Goal: Task Accomplishment & Management: Use online tool/utility

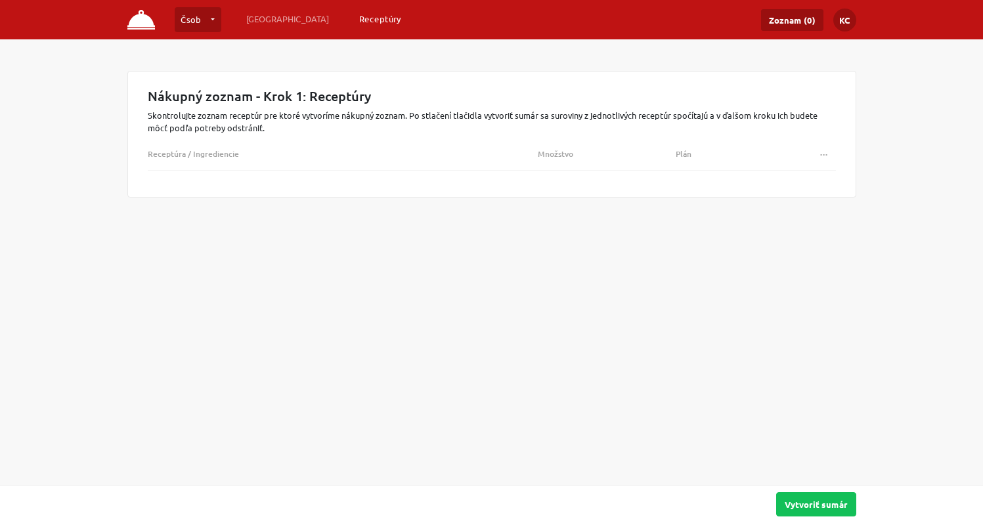
click at [354, 17] on link "Receptúry" at bounding box center [380, 19] width 53 height 24
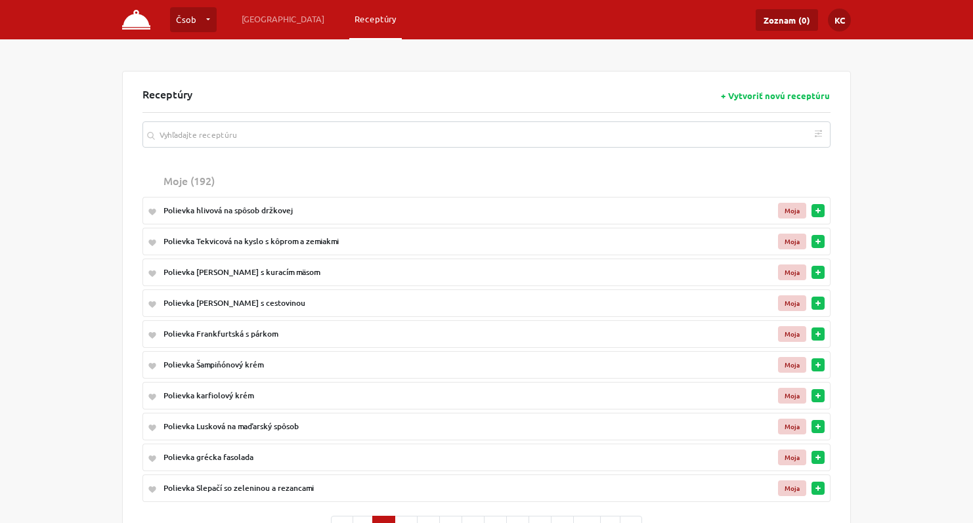
click at [137, 24] on img at bounding box center [136, 20] width 28 height 20
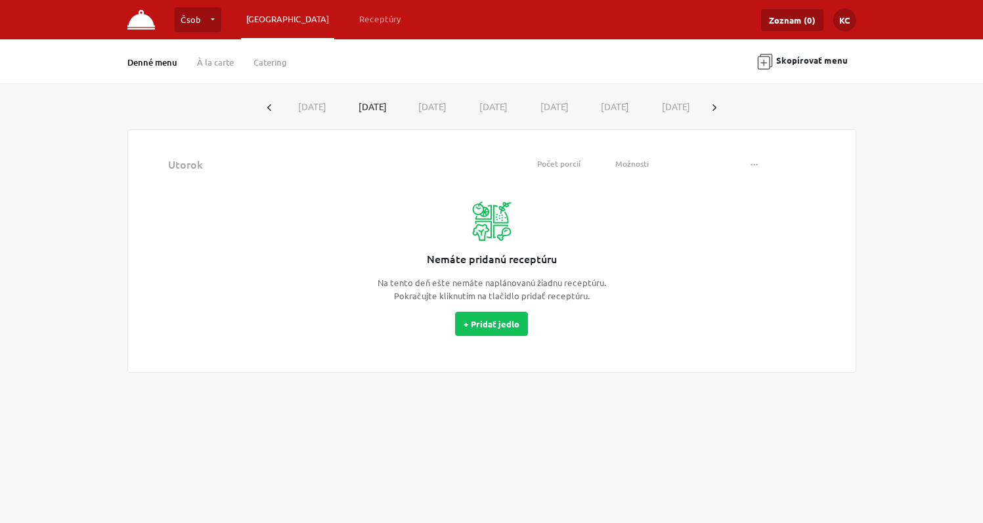
click at [142, 24] on img at bounding box center [141, 20] width 28 height 20
click at [354, 16] on link "Receptúry" at bounding box center [380, 19] width 53 height 24
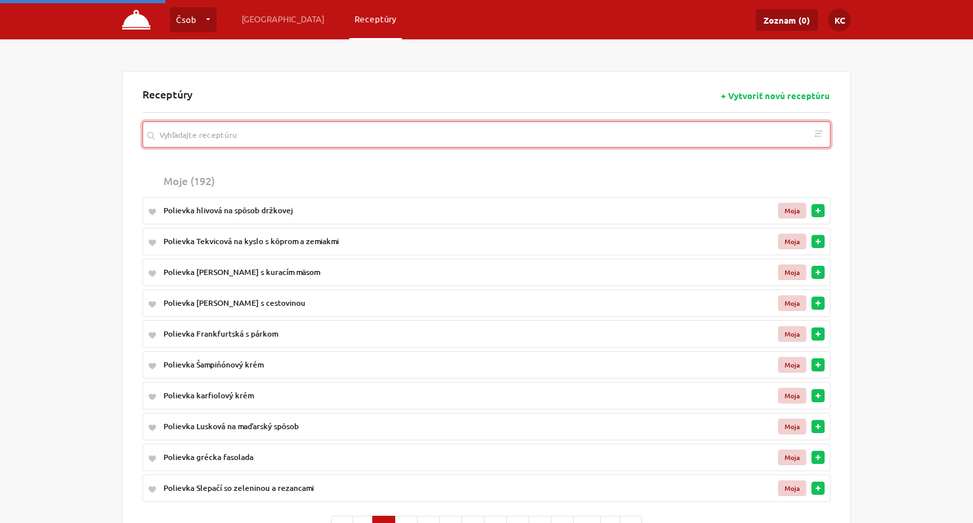
click at [216, 137] on input "search" at bounding box center [486, 134] width 688 height 26
click at [272, 137] on input "search" at bounding box center [486, 134] width 688 height 26
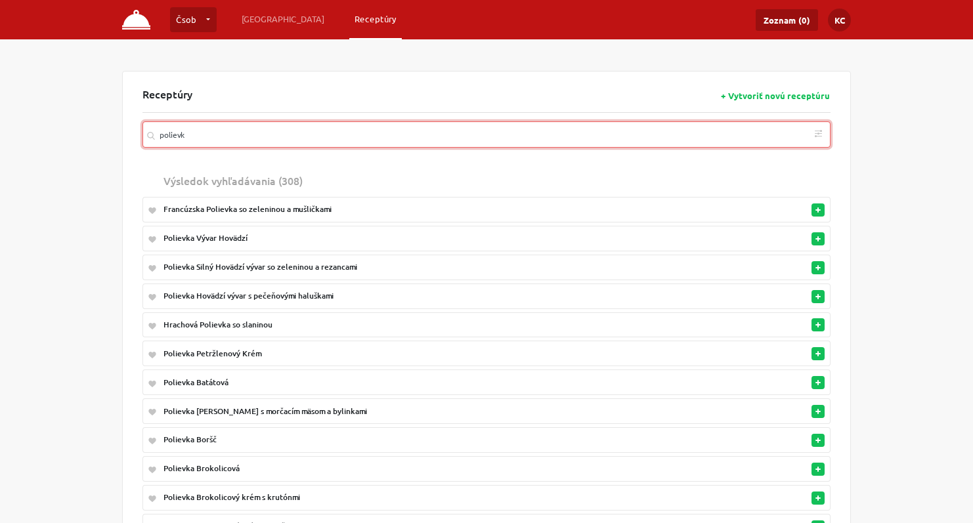
type input "polievk"
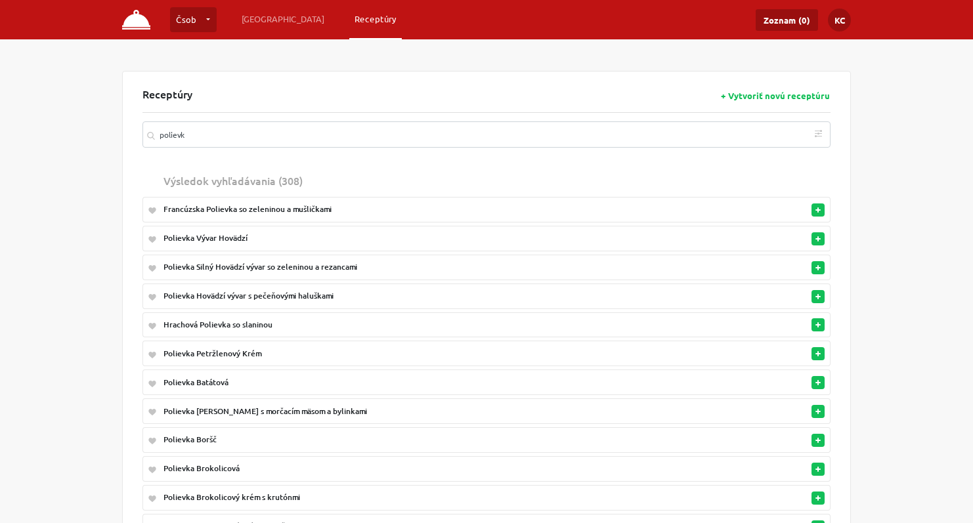
click at [211, 239] on div "Polievka Vývar Hovädzí" at bounding box center [433, 238] width 540 height 12
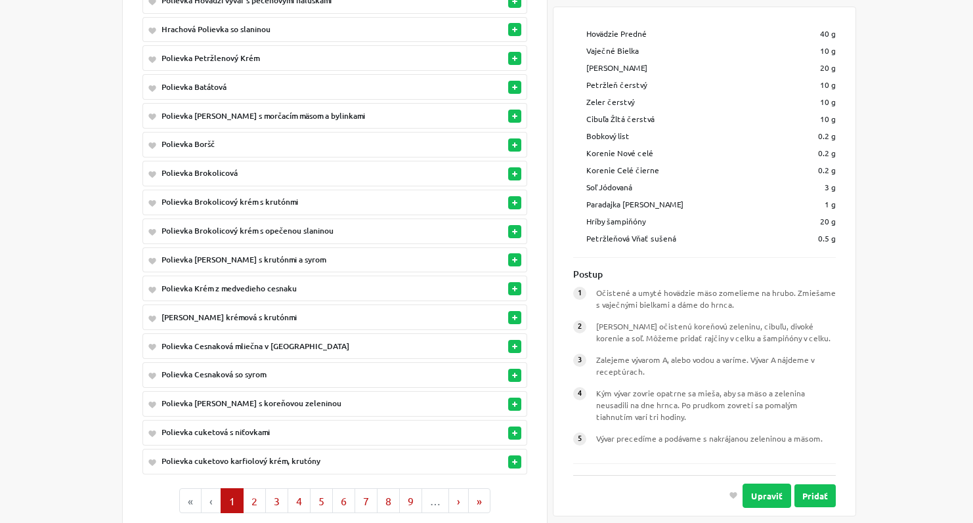
scroll to position [334, 0]
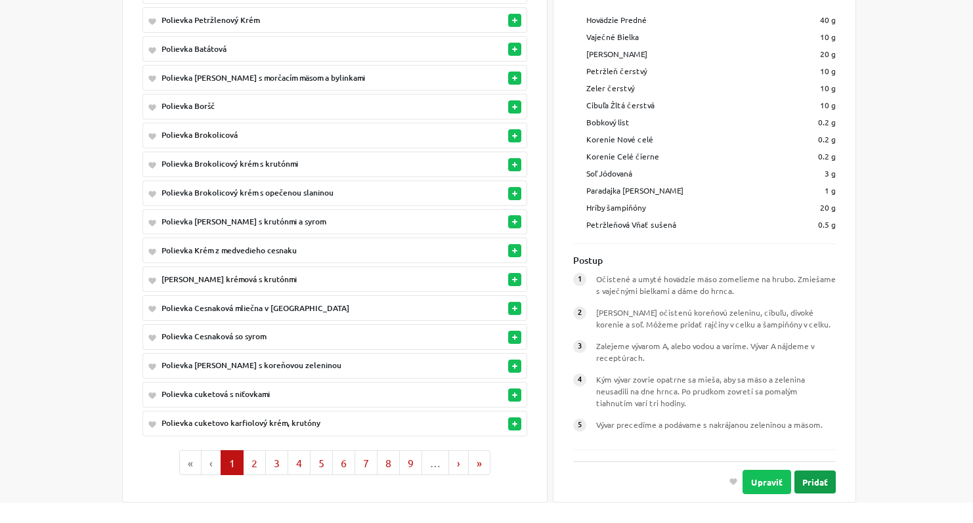
click at [801, 470] on button "Pridať" at bounding box center [814, 481] width 41 height 23
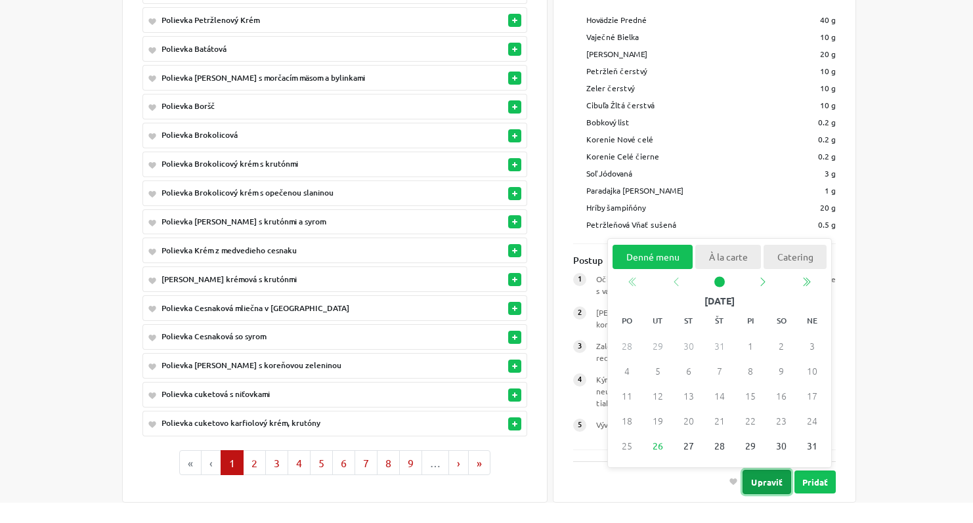
click at [759, 471] on button "Upraviť" at bounding box center [767, 481] width 49 height 24
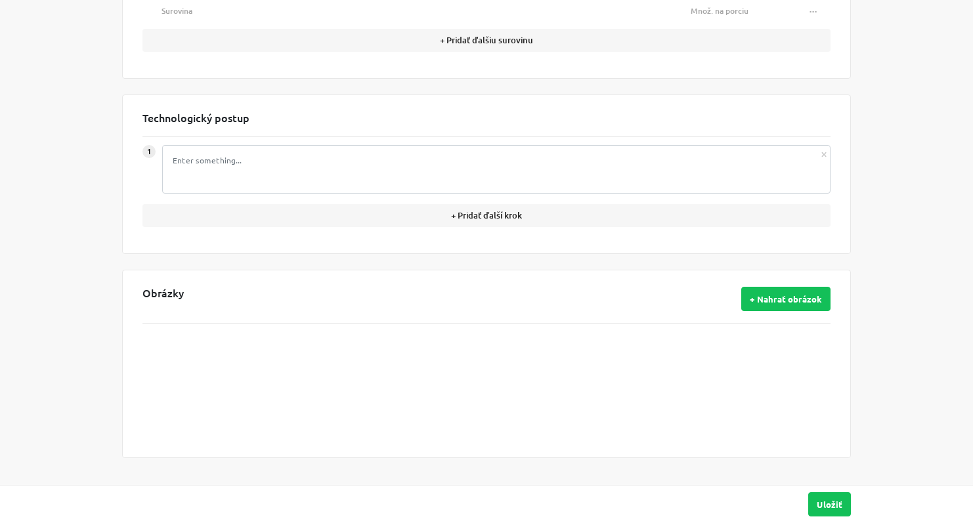
type input "Polievka Vývar Hovädzí"
type textarea "Očistené a umyté hovädzie mäso zomelieme na hrubo. Zmiešame s vaječnými bielkam…"
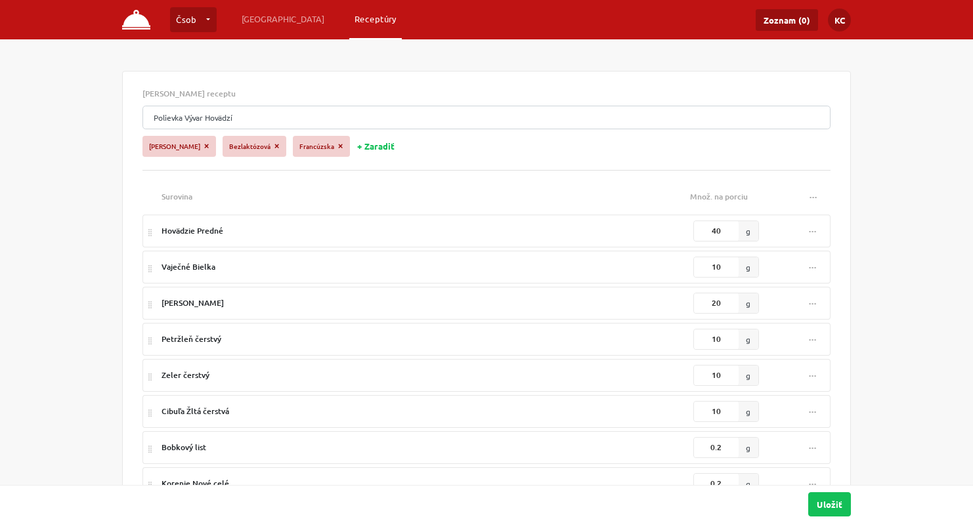
click at [349, 18] on link "Receptúry" at bounding box center [375, 19] width 53 height 24
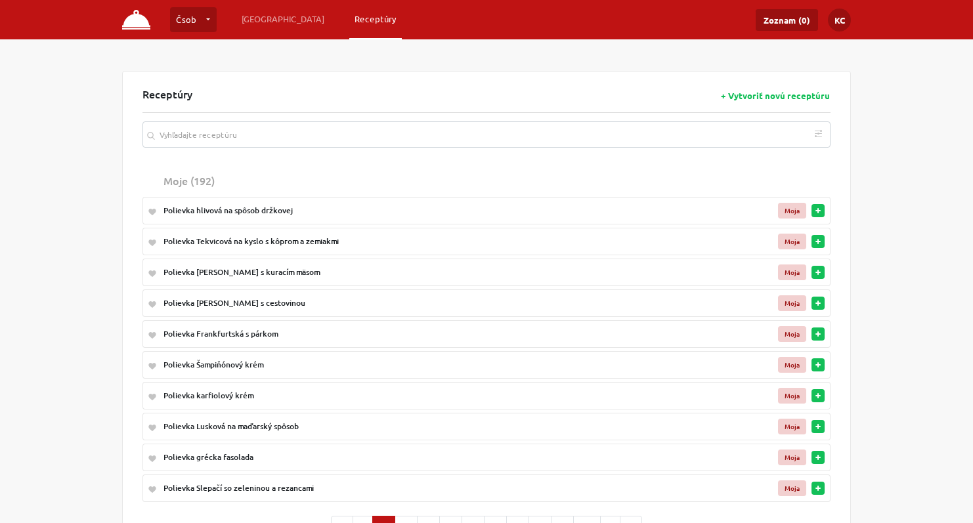
drag, startPoint x: 719, startPoint y: 95, endPoint x: 743, endPoint y: 96, distance: 24.3
click at [743, 96] on div "Receptúry + Vytvoriť novú receptúru" at bounding box center [486, 100] width 688 height 25
click at [839, 93] on div "Receptúry + Vytvoriť novú receptúru Podľa diéty Bezlaktózová Bezlepková Vegánsk…" at bounding box center [486, 320] width 729 height 498
click at [268, 18] on link "[GEOGRAPHIC_DATA]" at bounding box center [282, 19] width 93 height 24
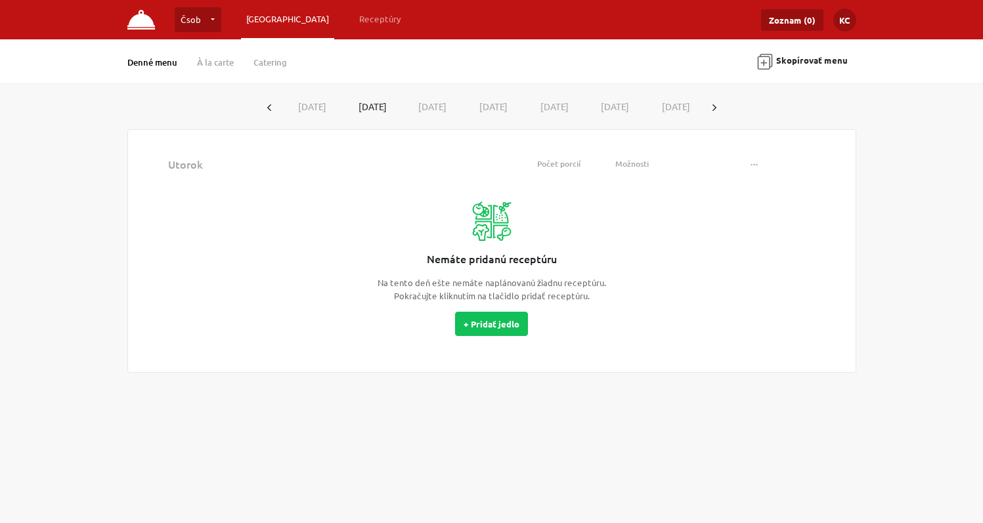
click at [307, 104] on button "[DATE]" at bounding box center [310, 107] width 61 height 24
click at [354, 19] on link "Receptúry" at bounding box center [380, 19] width 53 height 24
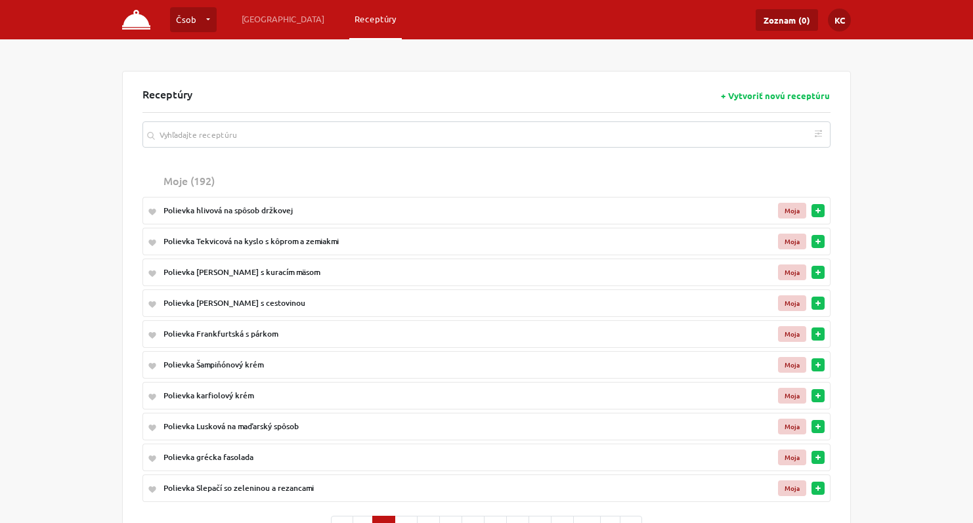
click at [819, 209] on icon "button" at bounding box center [817, 210] width 5 height 5
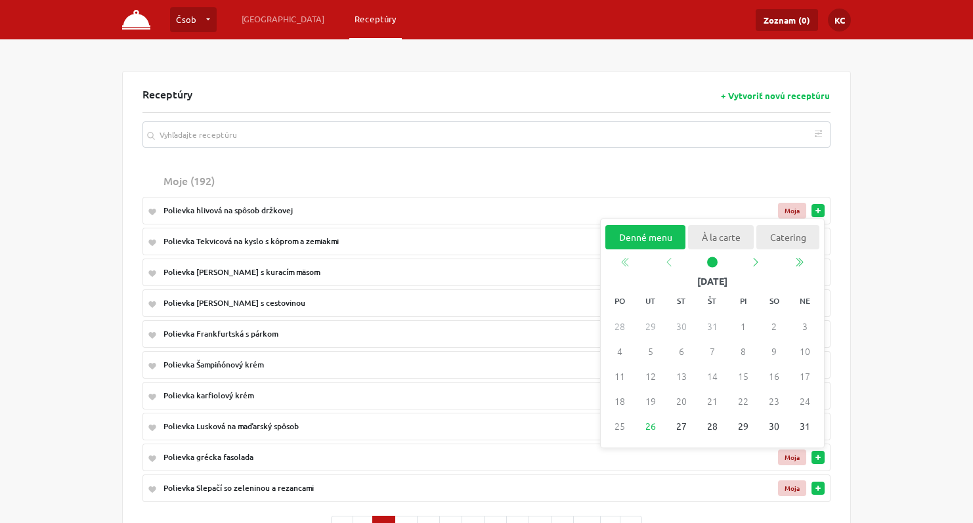
click at [44, 240] on div "Čsob Čsob … Vytvoriť novú prevádzku Plánovanie Receptúry Zoznam (0) KC Nastaven…" at bounding box center [486, 317] width 973 height 634
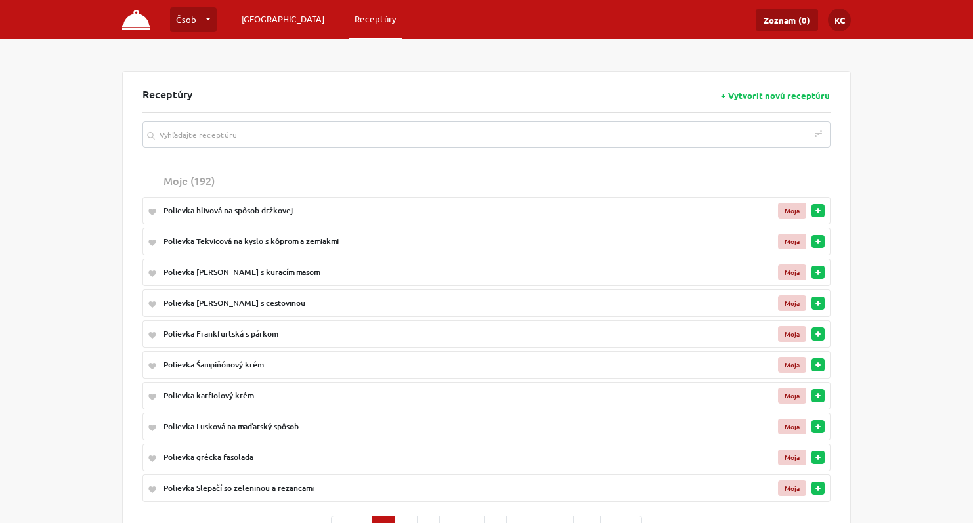
click at [261, 16] on link "[GEOGRAPHIC_DATA]" at bounding box center [282, 19] width 93 height 24
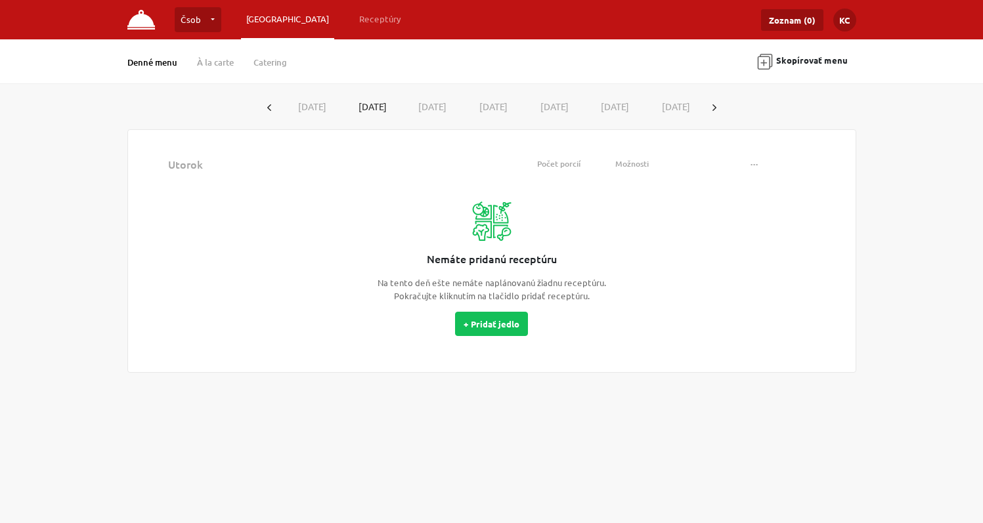
click at [269, 105] on icon "button" at bounding box center [269, 107] width 4 height 7
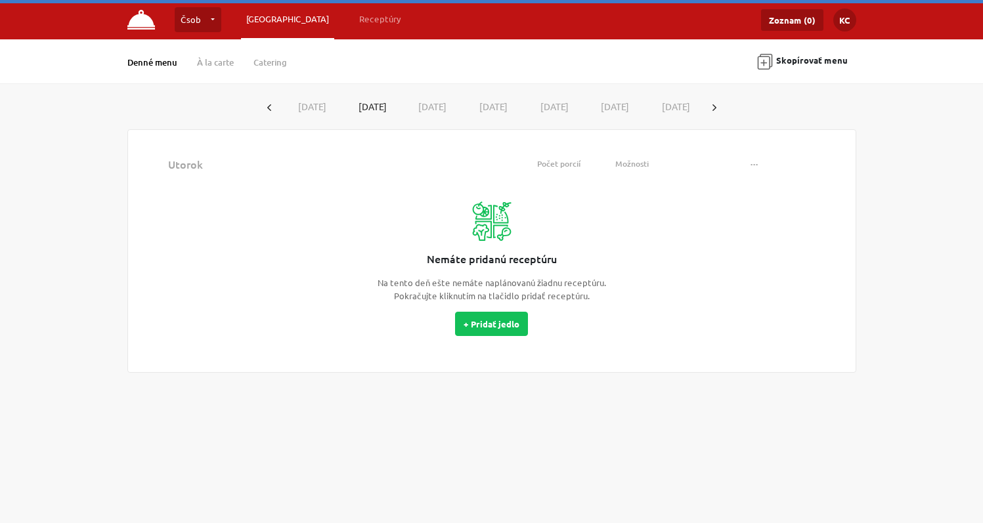
click at [269, 105] on icon "button" at bounding box center [269, 107] width 4 height 7
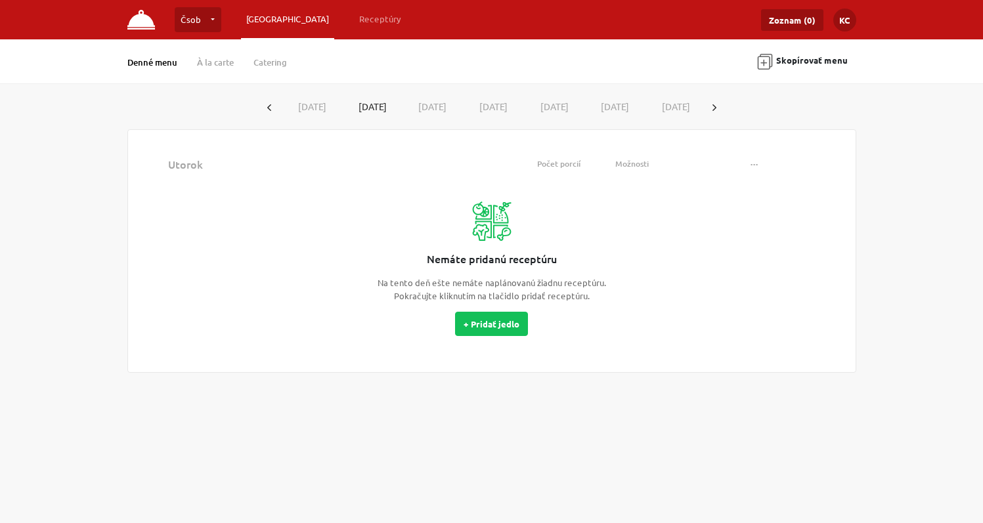
click at [269, 105] on icon "button" at bounding box center [269, 107] width 4 height 7
click at [311, 103] on button "[DATE]" at bounding box center [310, 107] width 61 height 24
click at [844, 23] on button "KC" at bounding box center [844, 20] width 23 height 23
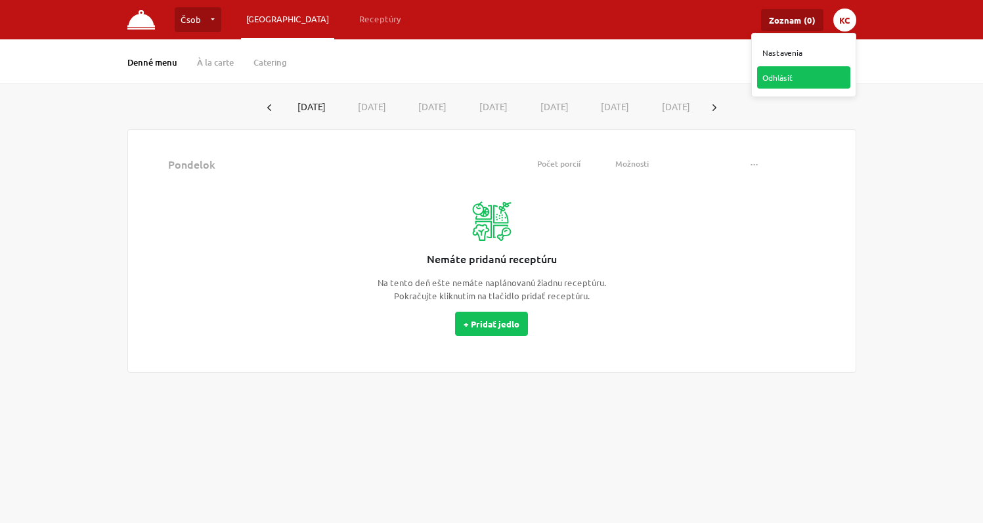
click at [812, 79] on link "Odhlásiť" at bounding box center [803, 77] width 93 height 22
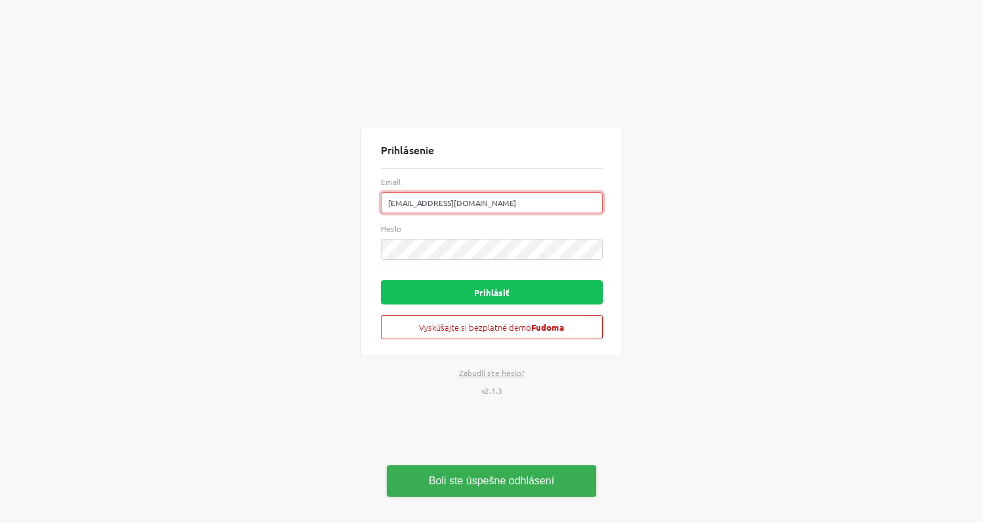
click at [508, 202] on input "[EMAIL_ADDRESS][DOMAIN_NAME]" at bounding box center [492, 202] width 222 height 21
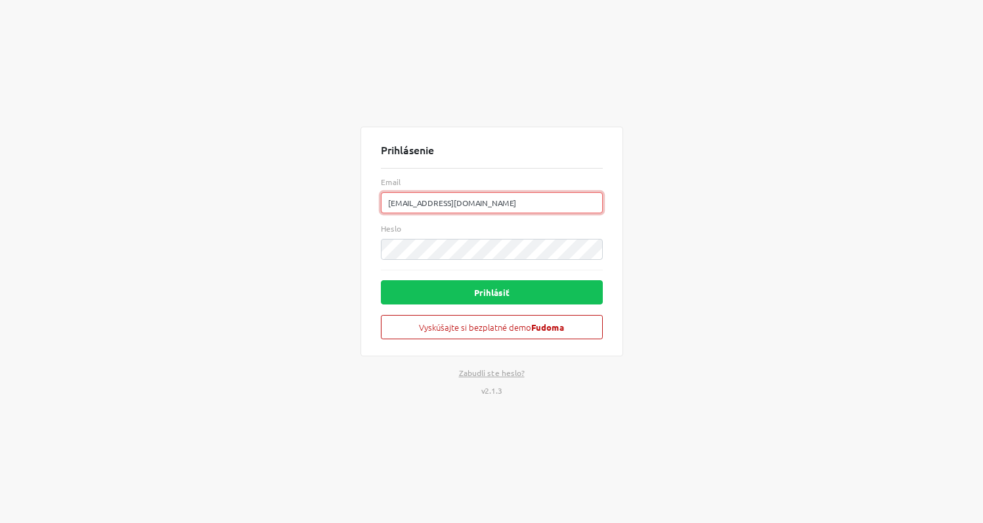
type input "[DOMAIN_NAME][EMAIL_ADDRESS][DOMAIN_NAME]"
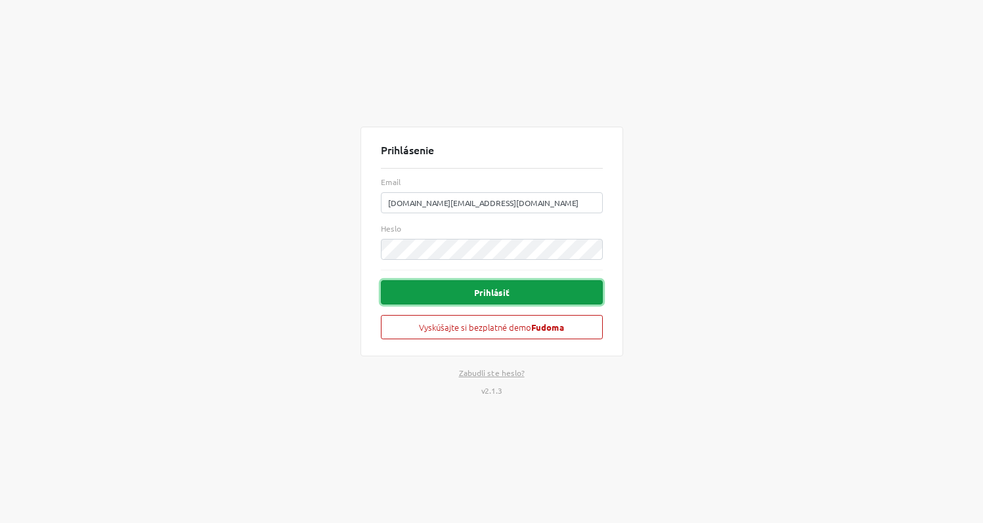
click at [513, 289] on button "Prihlásiť" at bounding box center [492, 292] width 222 height 24
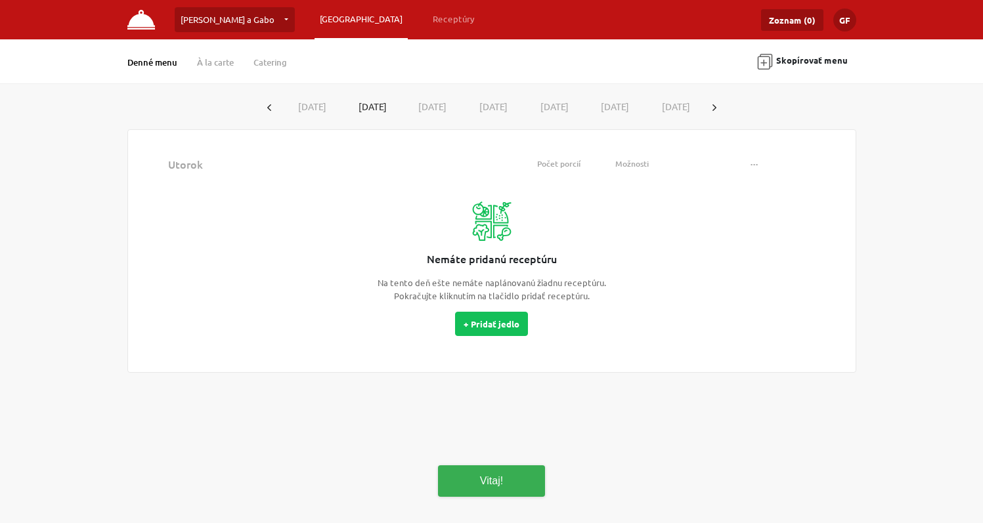
click at [299, 108] on button "[DATE]" at bounding box center [310, 107] width 61 height 24
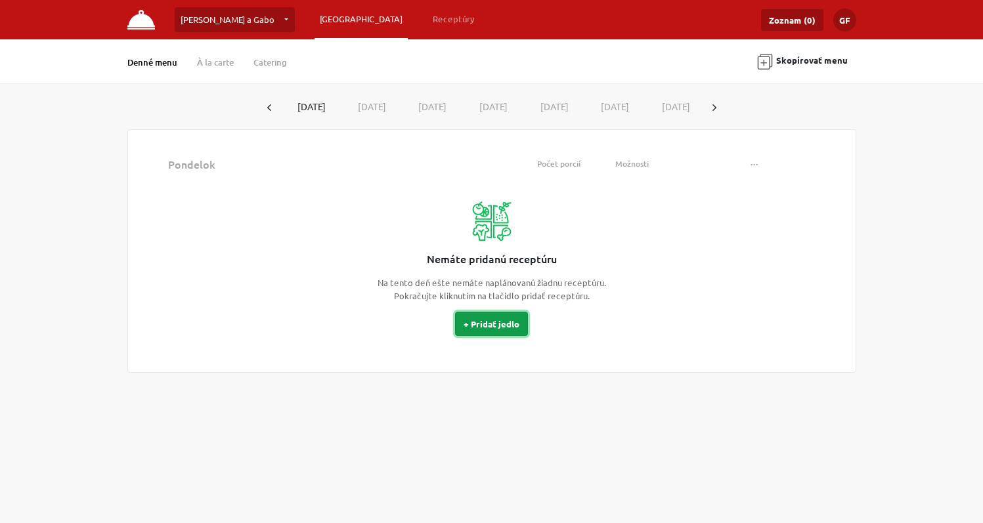
click at [496, 322] on button "+ Pridať jedlo" at bounding box center [491, 324] width 73 height 24
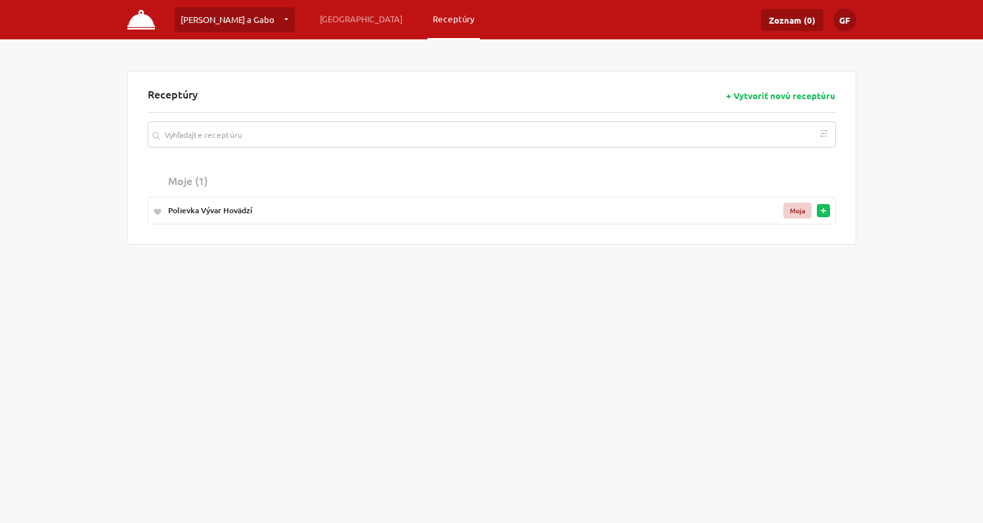
click at [826, 215] on button "button" at bounding box center [823, 210] width 13 height 13
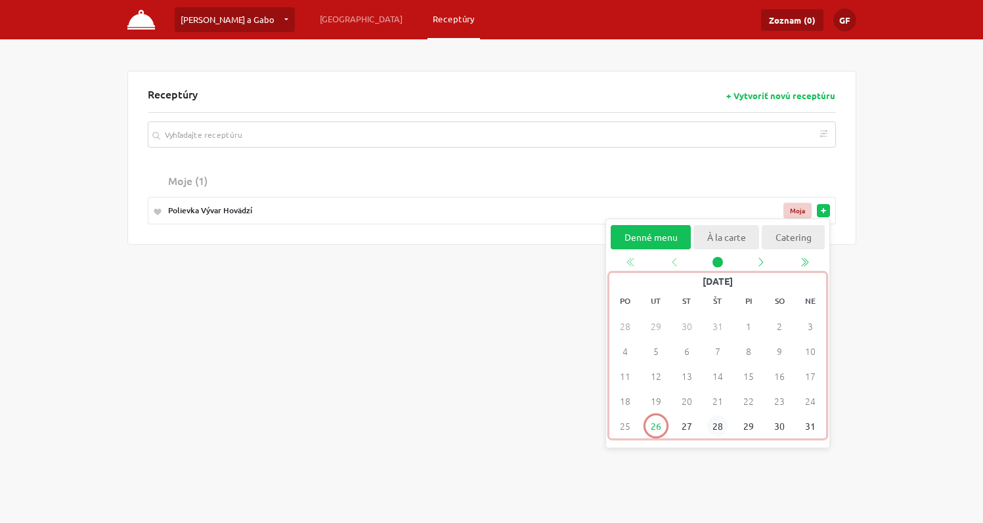
click at [716, 429] on span "28" at bounding box center [716, 426] width 21 height 21
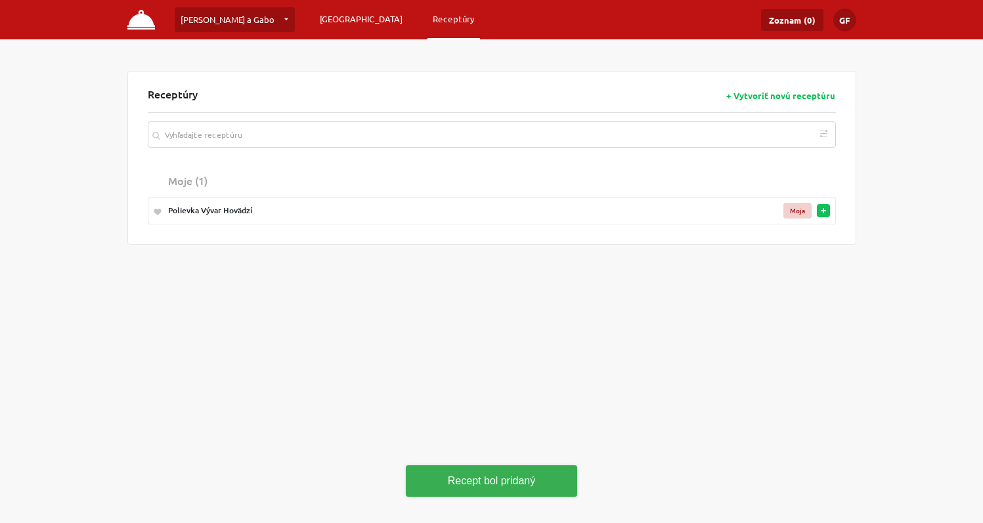
click at [314, 19] on link "[GEOGRAPHIC_DATA]" at bounding box center [360, 19] width 93 height 24
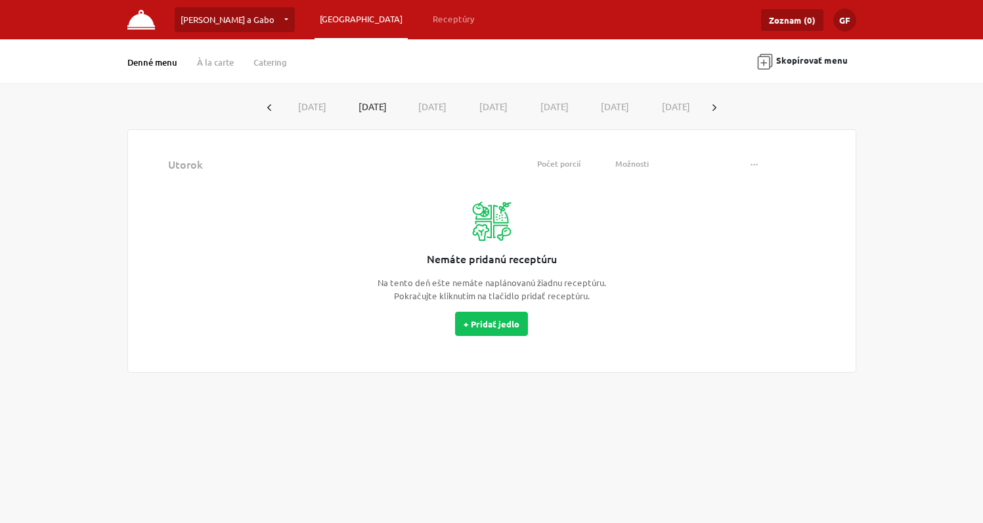
click at [301, 110] on button "[DATE]" at bounding box center [310, 107] width 61 height 24
click at [383, 107] on button "[DATE]" at bounding box center [369, 107] width 61 height 24
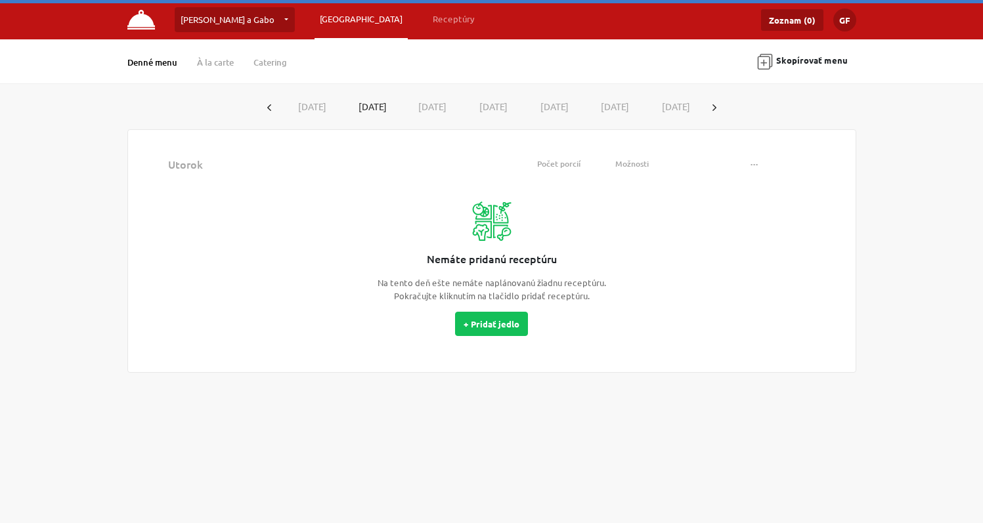
click at [433, 108] on button "[DATE]" at bounding box center [430, 107] width 61 height 24
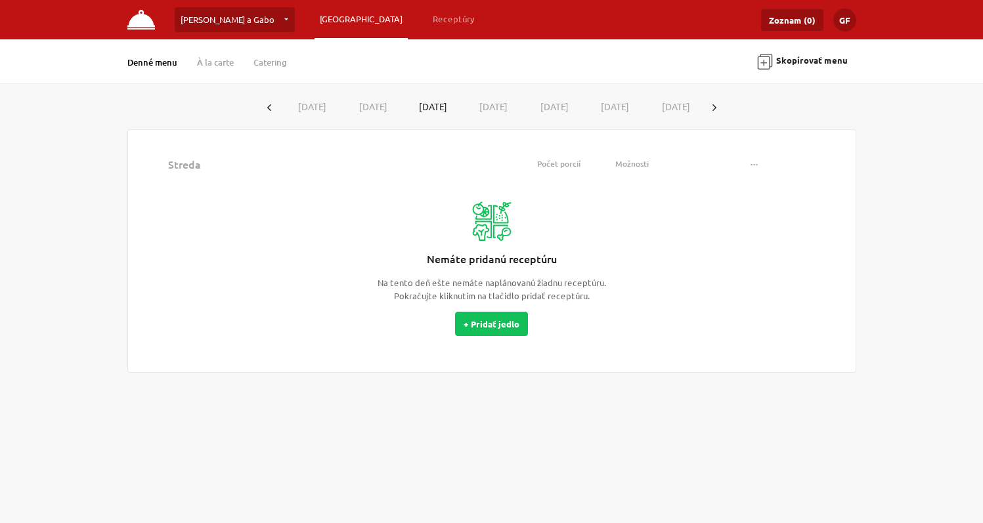
click at [494, 110] on button "[DATE]" at bounding box center [490, 107] width 61 height 24
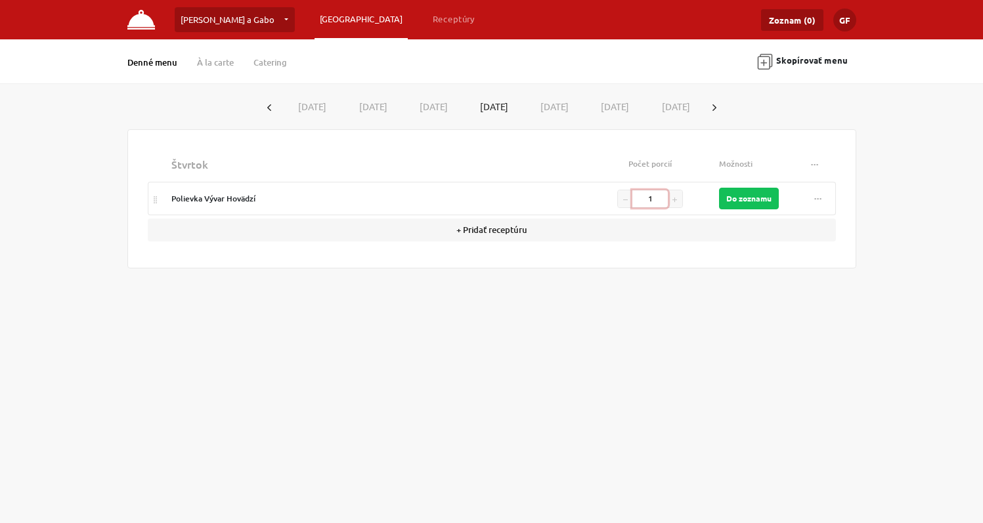
drag, startPoint x: 659, startPoint y: 202, endPoint x: 567, endPoint y: 204, distance: 92.0
click at [567, 204] on tr "Polievka Vývar Hovädzí 1 Do zoznamu ... Vymazať" at bounding box center [492, 198] width 688 height 33
type input "50"
click at [752, 200] on button "Do zoznamu" at bounding box center [749, 199] width 60 height 22
click at [800, 19] on link "Zoznam (1)" at bounding box center [792, 20] width 62 height 22
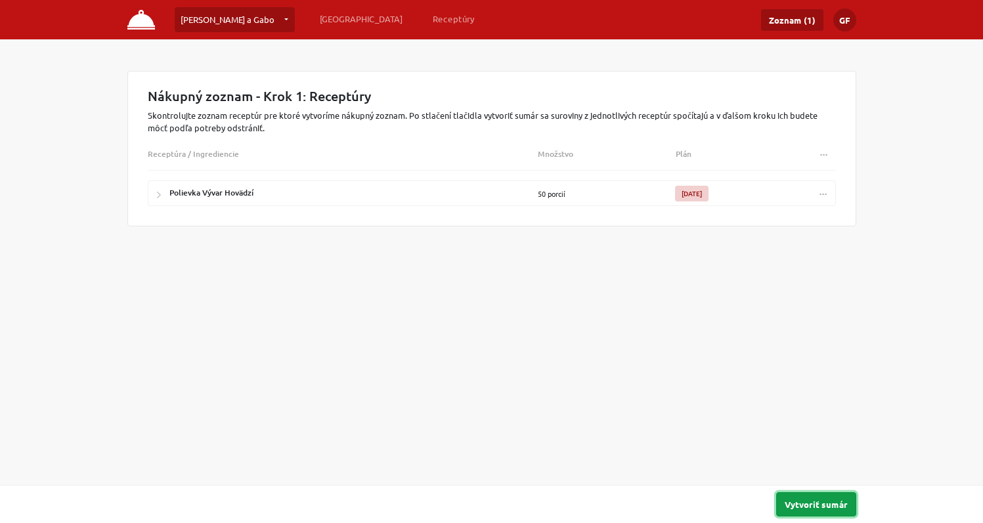
click at [823, 505] on button "Vytvoriť sumár" at bounding box center [816, 504] width 80 height 24
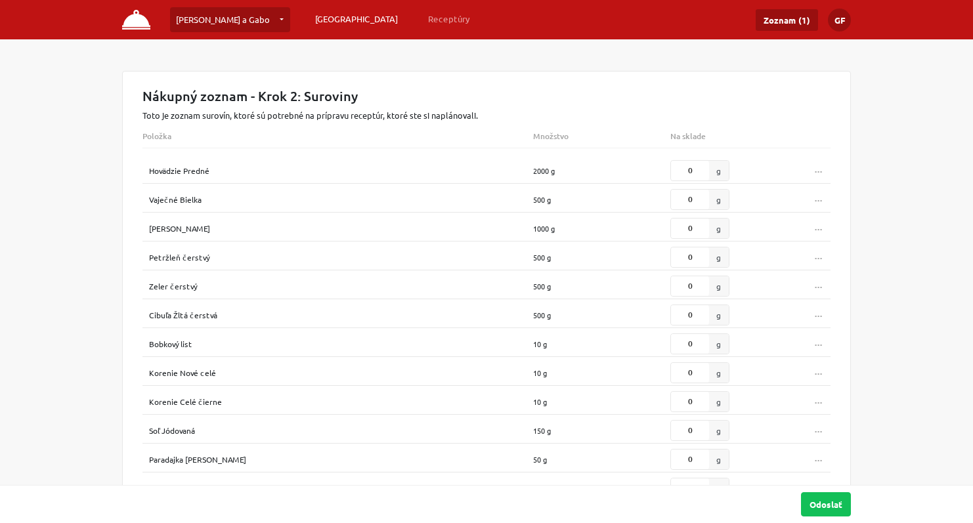
click at [310, 17] on link "[GEOGRAPHIC_DATA]" at bounding box center [356, 19] width 93 height 24
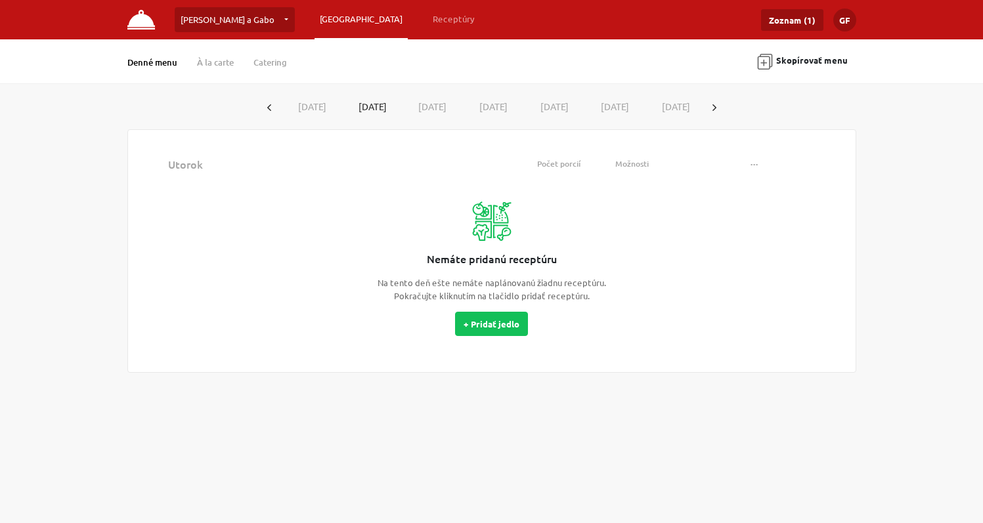
click at [454, 106] on button "[DATE]" at bounding box center [430, 107] width 61 height 24
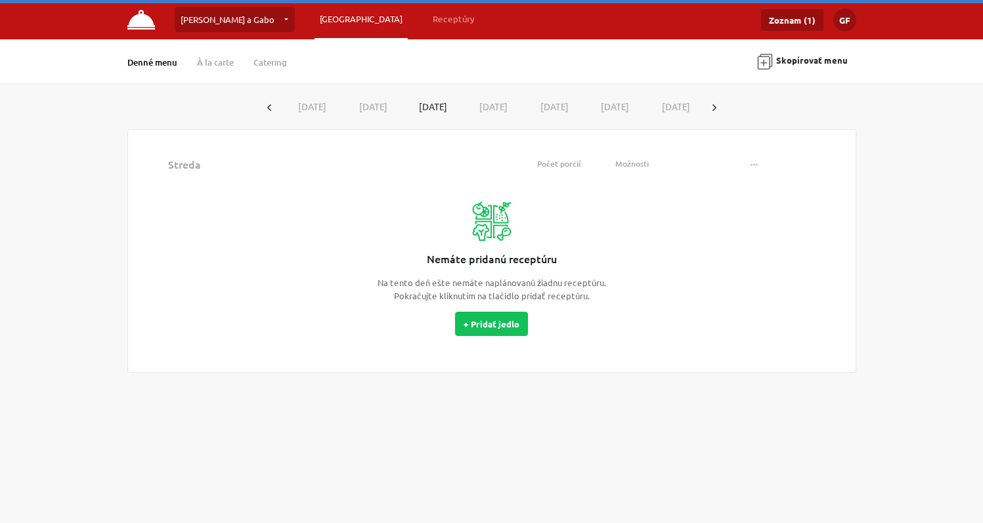
click at [518, 105] on button "[DATE]" at bounding box center [490, 107] width 61 height 24
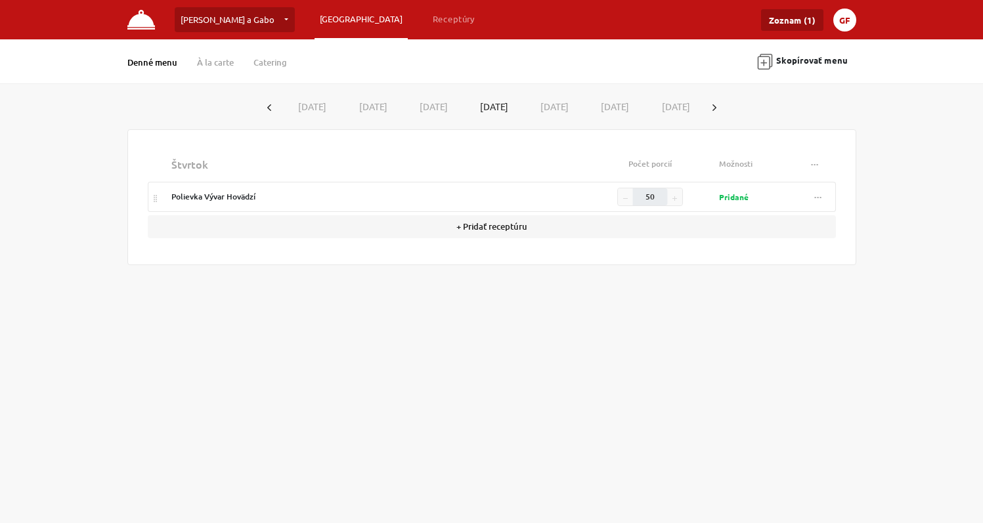
click at [849, 20] on button "GF" at bounding box center [844, 20] width 23 height 23
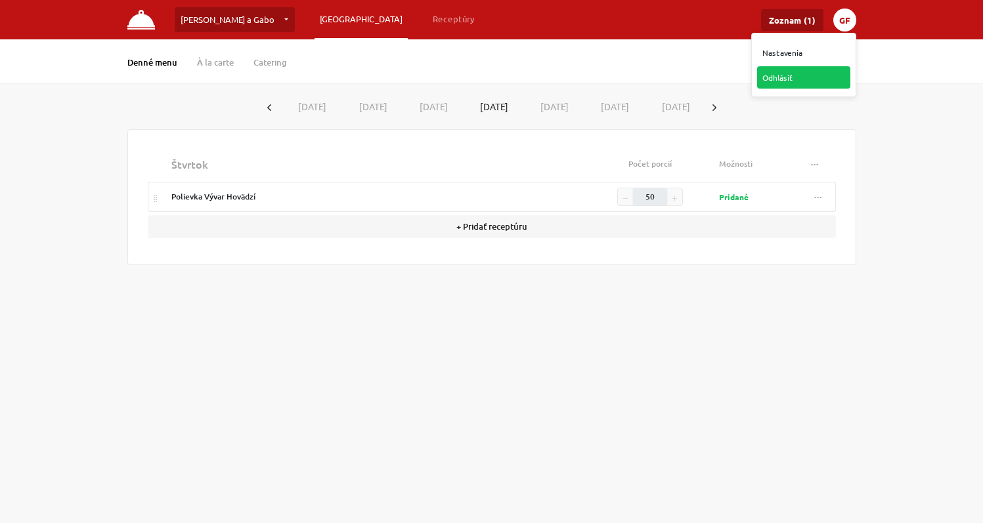
click at [788, 72] on link "Odhlásiť" at bounding box center [803, 77] width 93 height 22
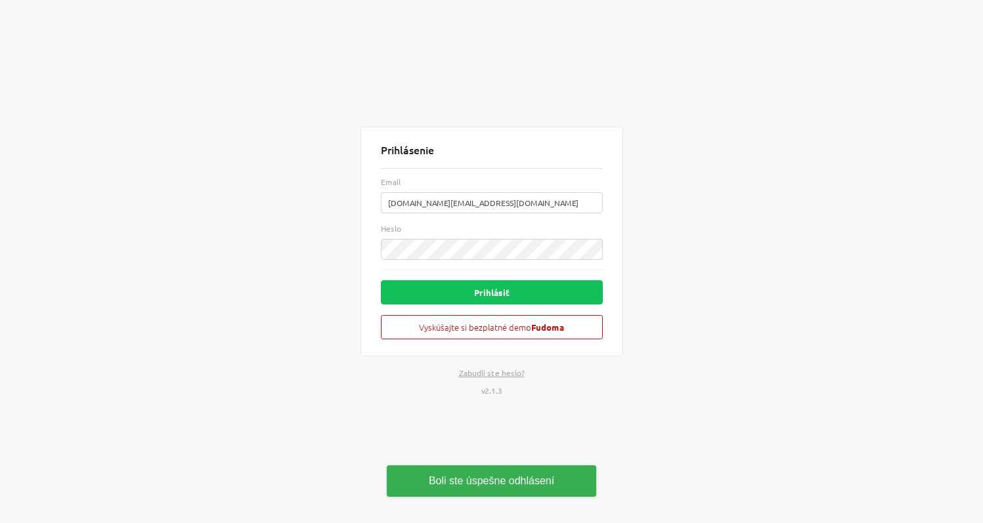
click at [758, 235] on div "Prihlásenie Email [DOMAIN_NAME][EMAIL_ADDRESS][DOMAIN_NAME] Heslo Prihlásiť Vys…" at bounding box center [492, 261] width 748 height 523
